Goal: Task Accomplishment & Management: Manage account settings

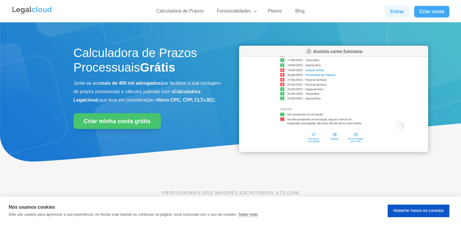
click at [399, 7] on link "Entrar" at bounding box center [397, 12] width 24 height 12
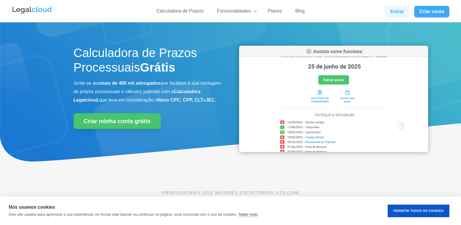
click at [387, 10] on link "Entrar" at bounding box center [397, 12] width 24 height 12
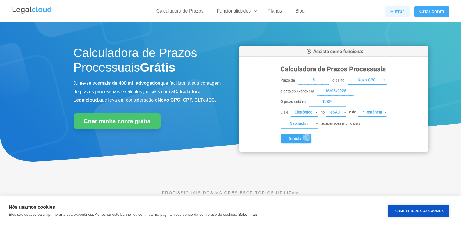
click at [402, 17] on link "Entrar" at bounding box center [397, 12] width 24 height 12
